Goal: Task Accomplishment & Management: Manage account settings

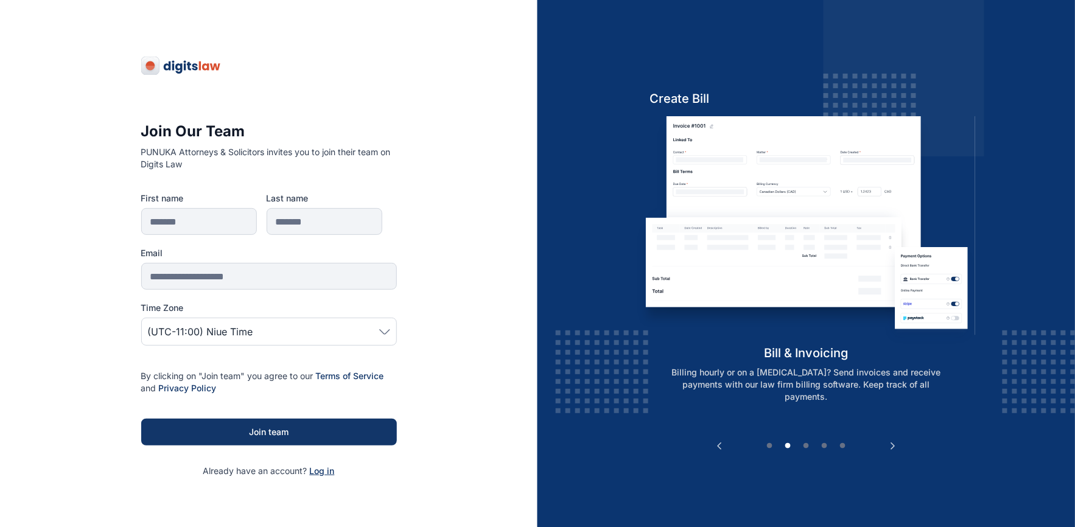
click at [317, 471] on span "Log in" at bounding box center [322, 471] width 25 height 10
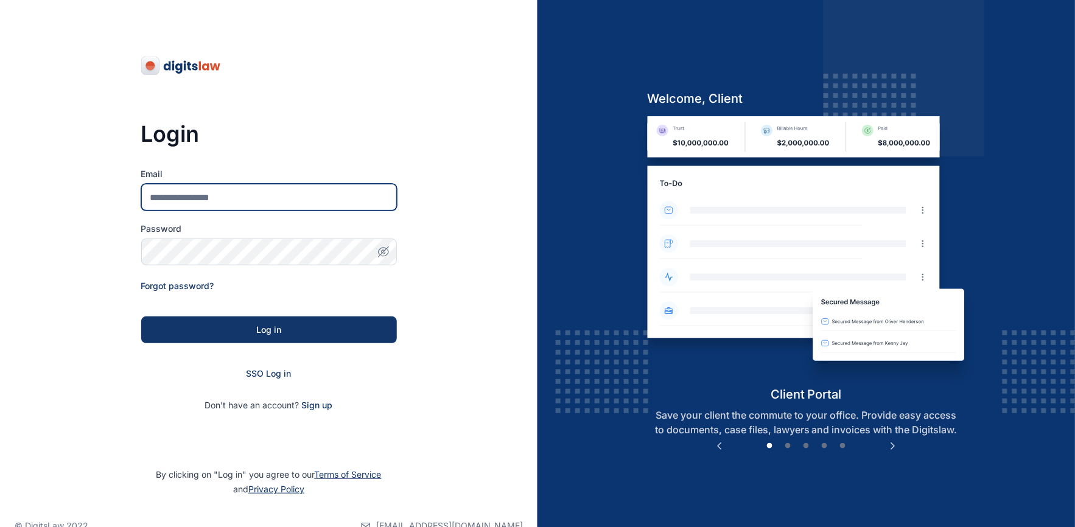
type input "**********"
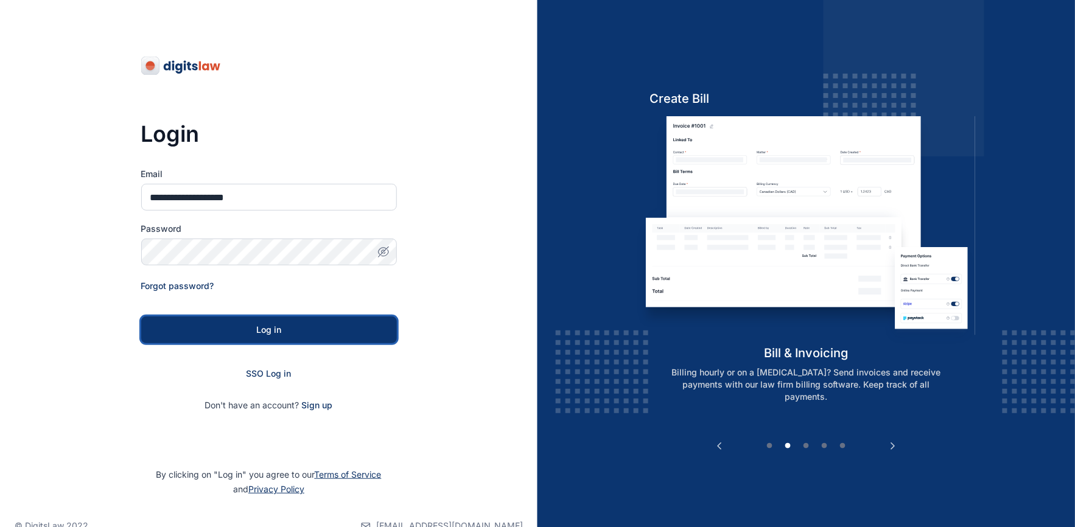
click at [258, 327] on div "Log in" at bounding box center [269, 330] width 217 height 12
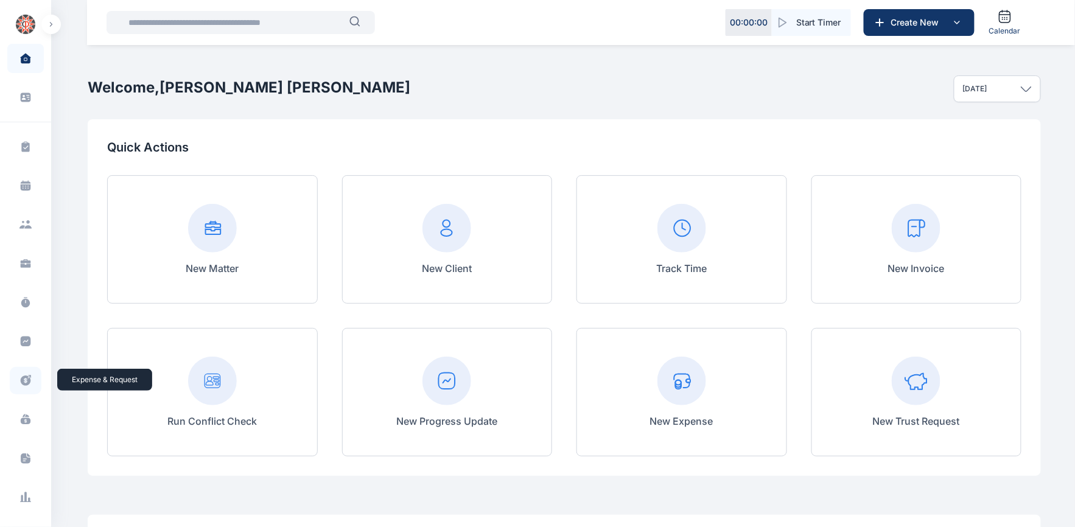
click at [23, 380] on icon at bounding box center [25, 380] width 12 height 13
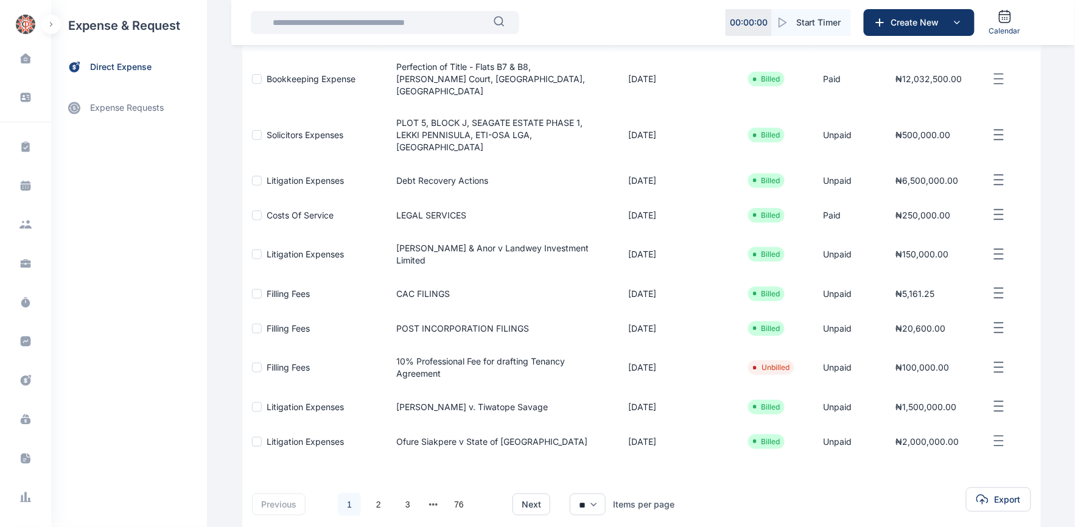
scroll to position [213, 0]
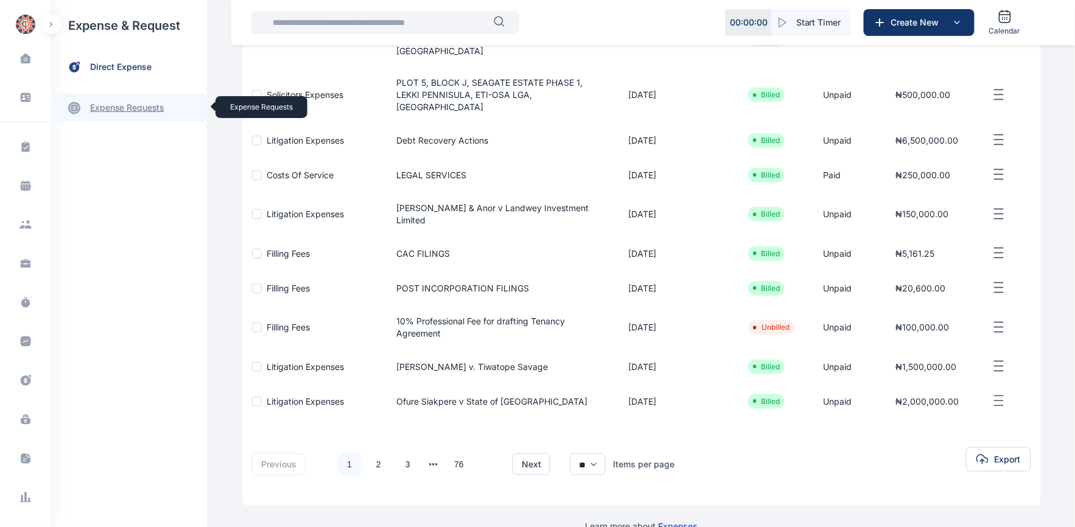
click at [132, 116] on link "expense requests expense requests" at bounding box center [129, 107] width 156 height 29
click at [135, 147] on span "Expense Request Expense Request" at bounding box center [146, 150] width 110 height 23
